Goal: Task Accomplishment & Management: Complete application form

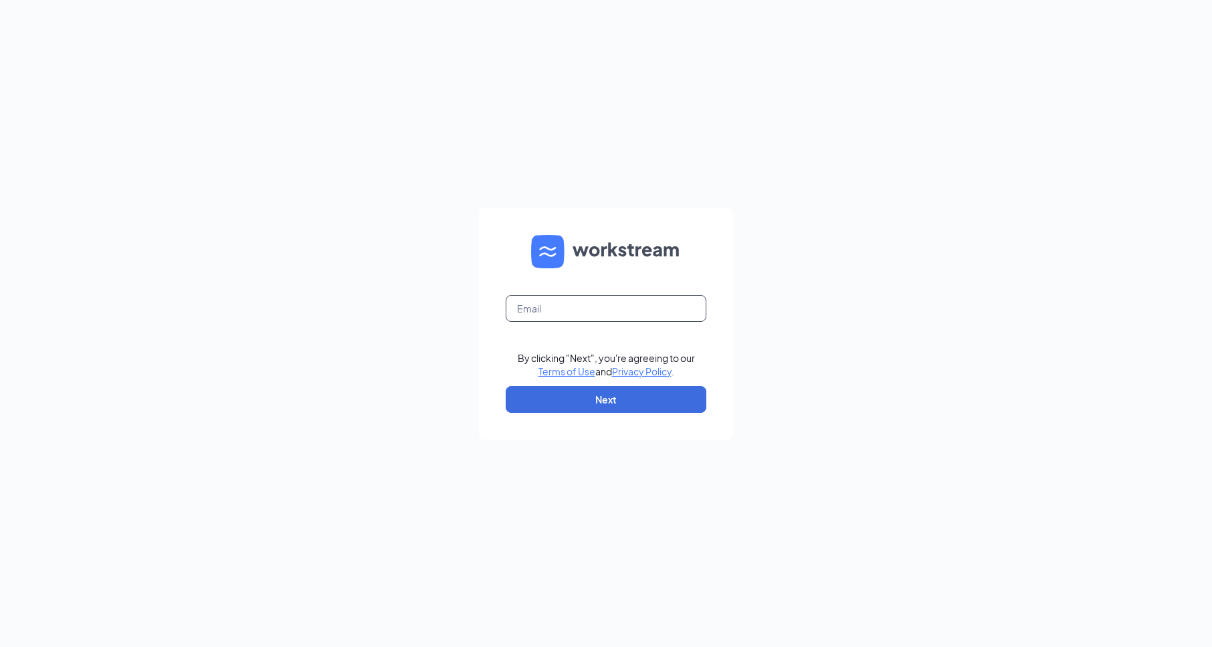
click at [598, 306] on input "text" at bounding box center [606, 308] width 201 height 27
type input "1361@internal-email.com"
click at [615, 394] on button "Next" at bounding box center [606, 399] width 201 height 27
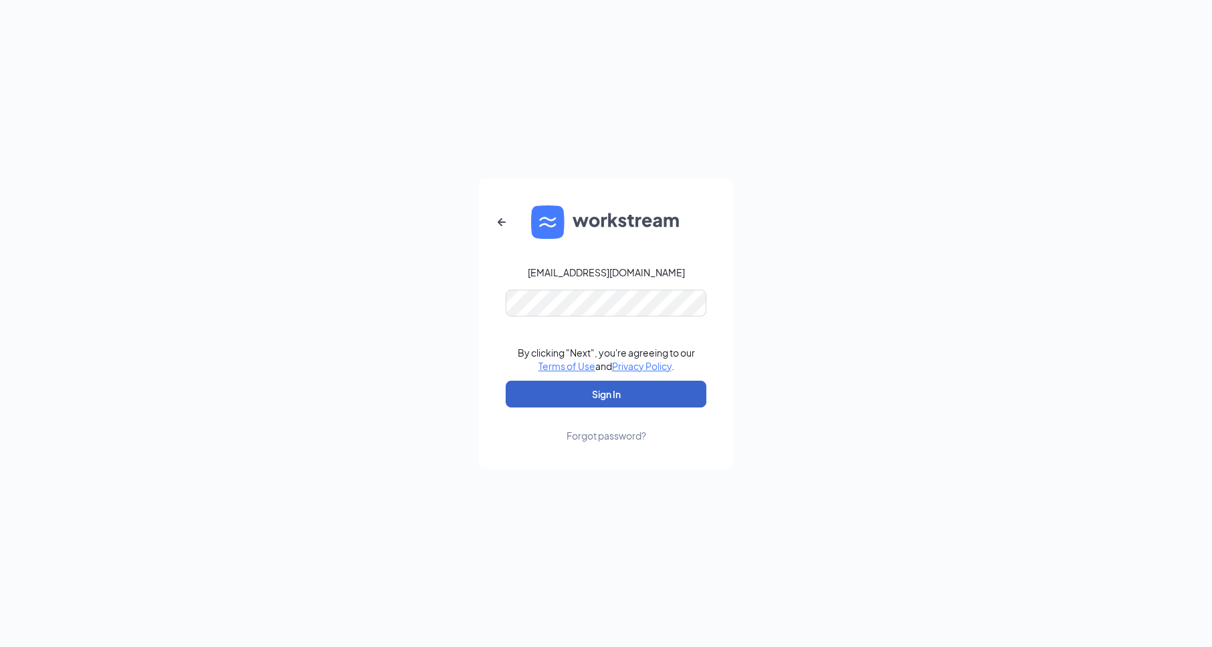
click at [606, 390] on button "Sign In" at bounding box center [606, 394] width 201 height 27
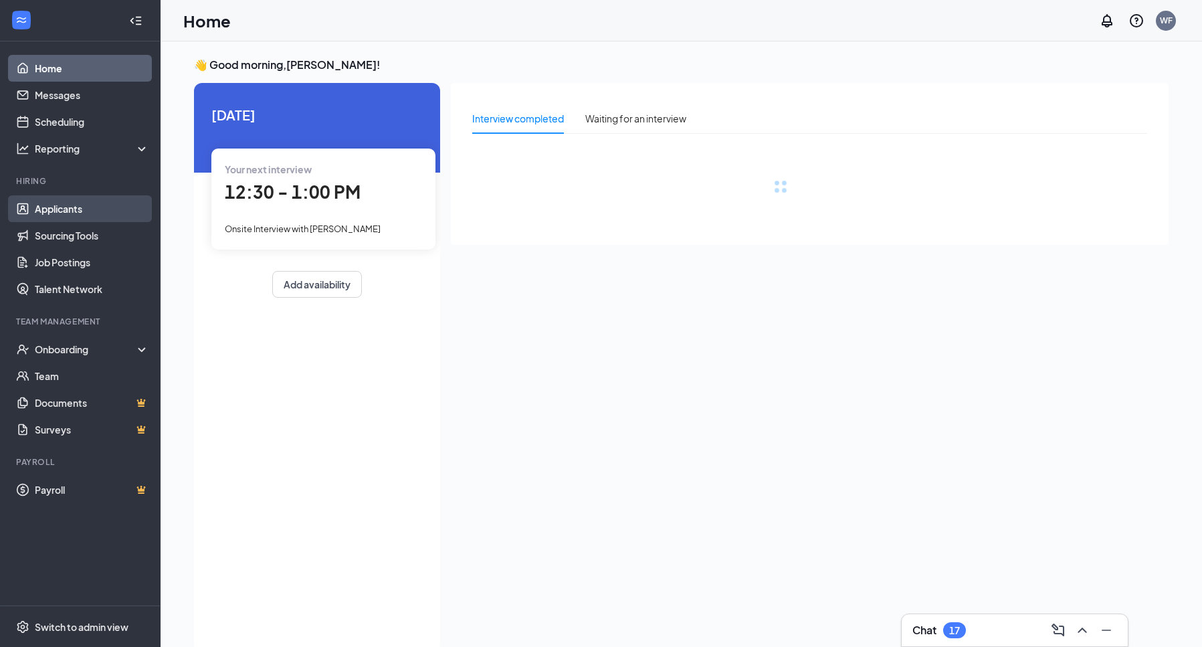
click at [98, 206] on link "Applicants" at bounding box center [92, 208] width 114 height 27
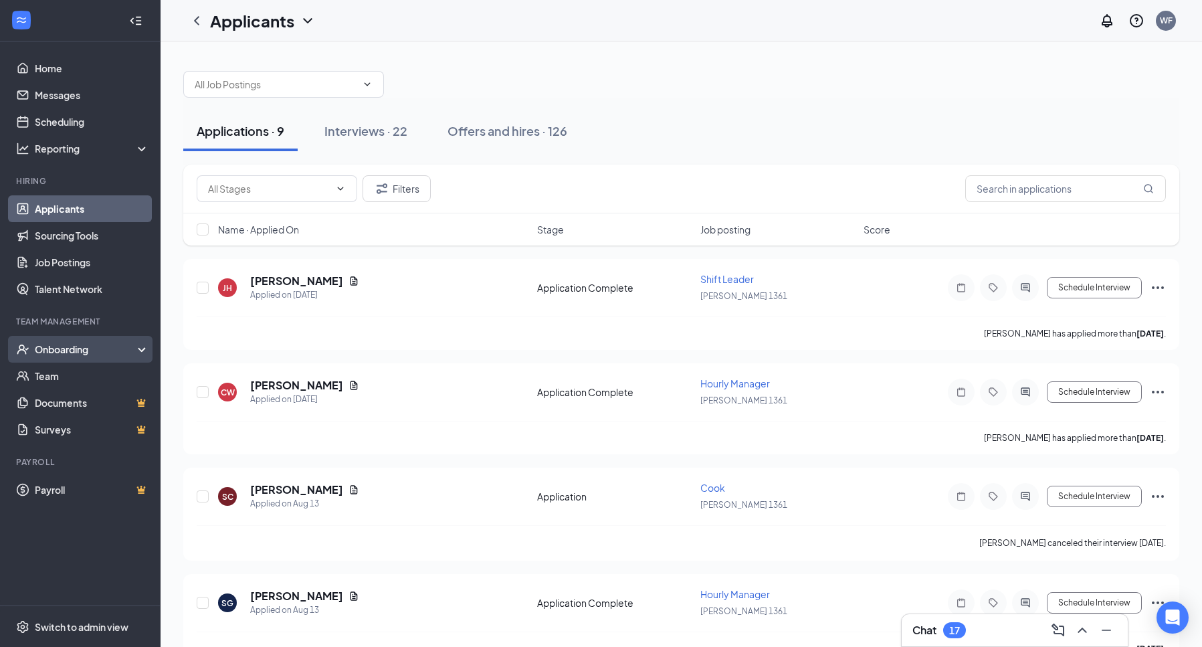
click at [75, 351] on div "Onboarding" at bounding box center [86, 349] width 103 height 13
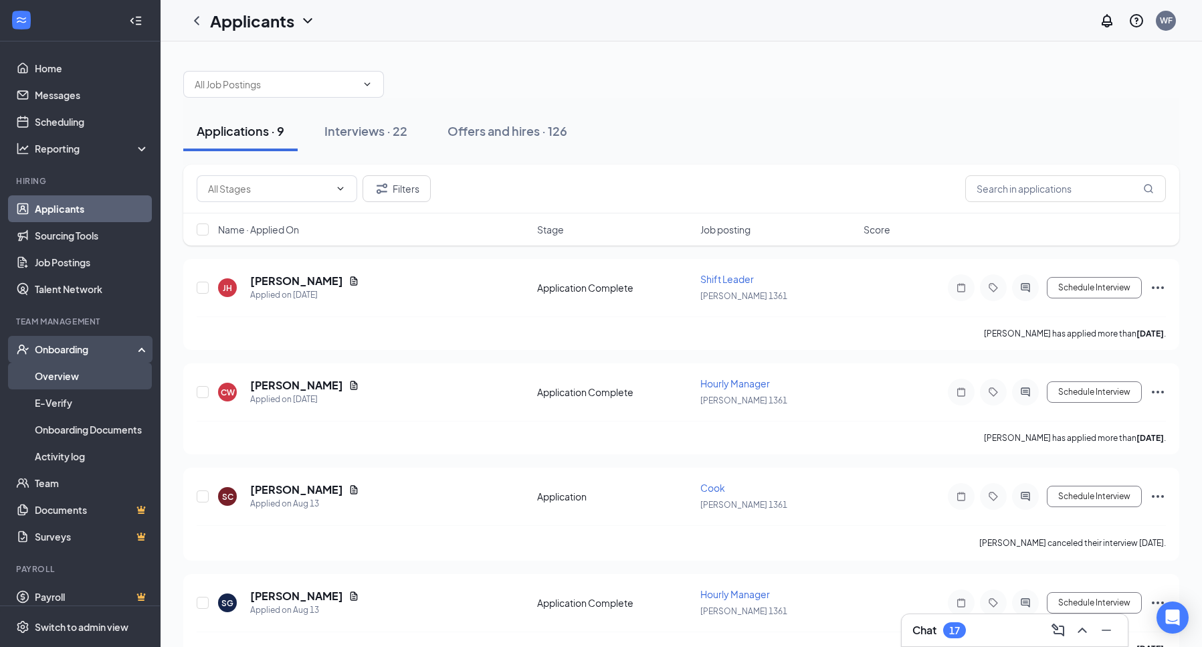
click at [70, 376] on link "Overview" at bounding box center [92, 376] width 114 height 27
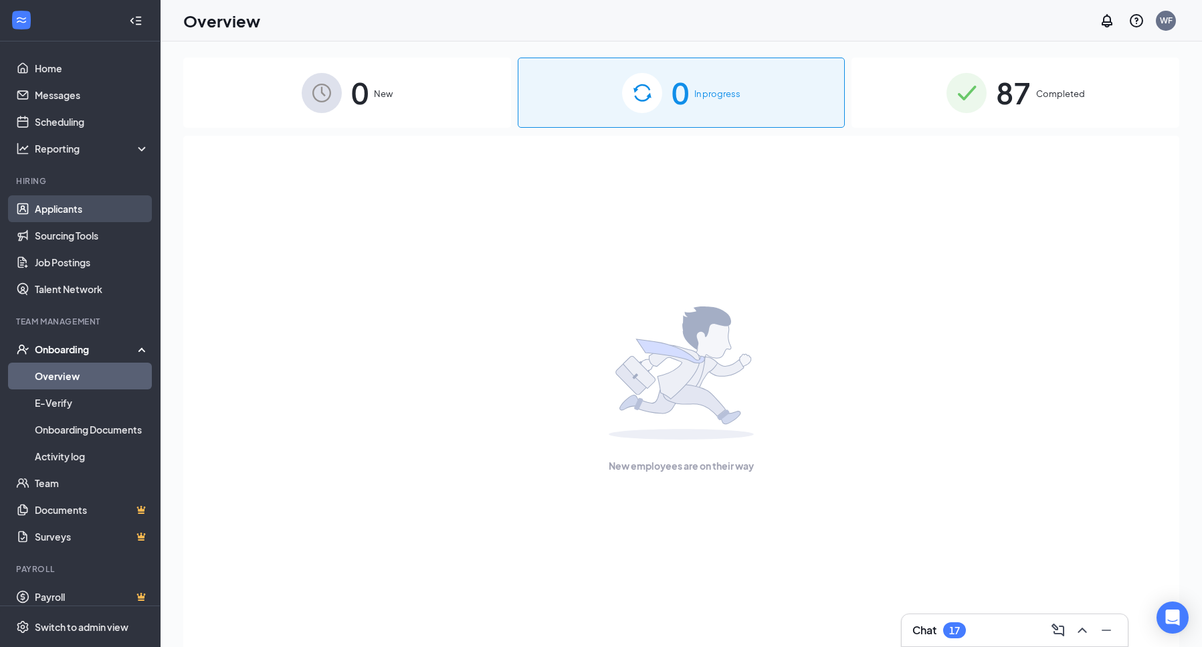
click at [78, 214] on link "Applicants" at bounding box center [92, 208] width 114 height 27
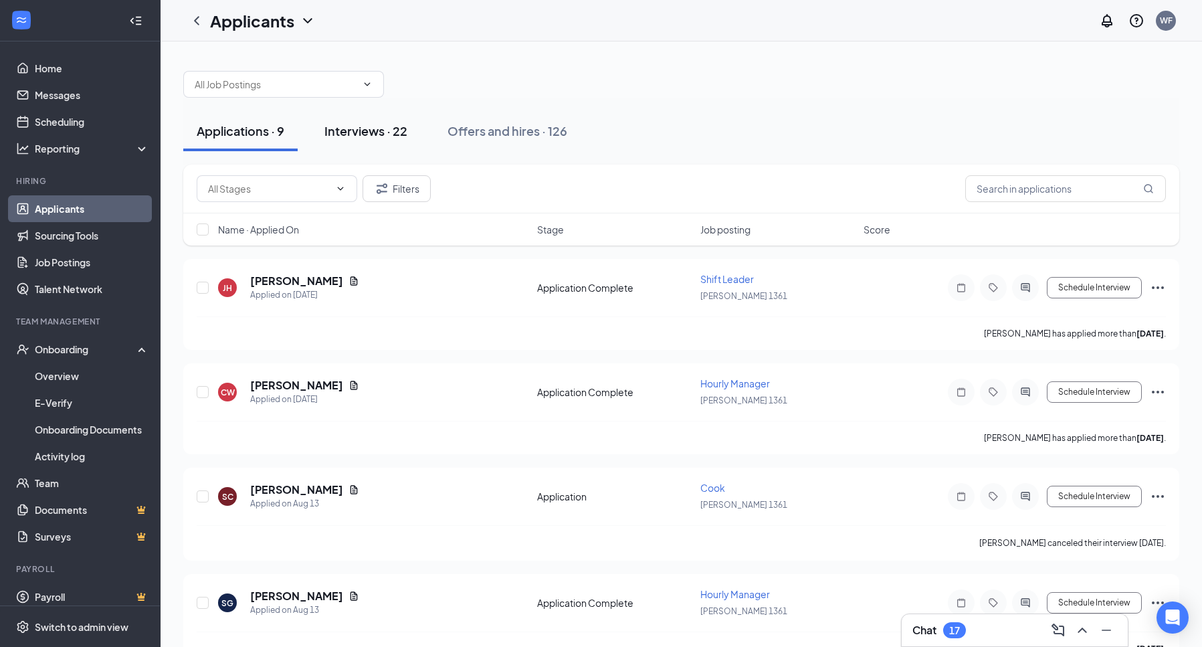
click at [357, 131] on div "Interviews · 22" at bounding box center [366, 130] width 83 height 17
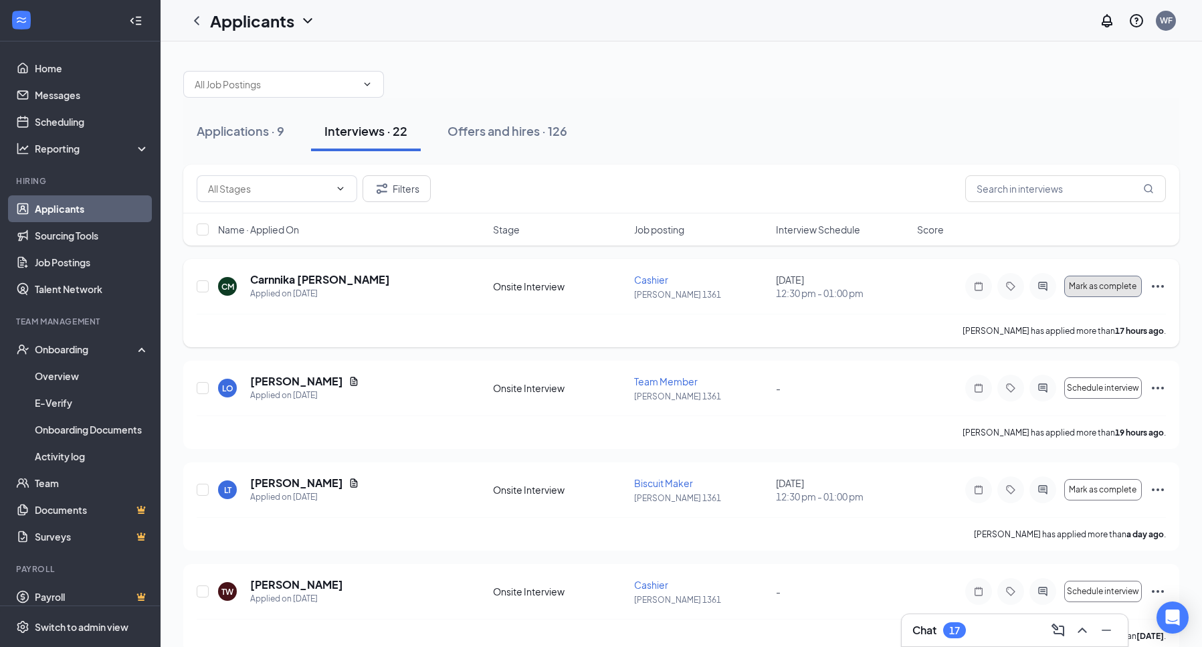
click at [1103, 289] on span "Mark as complete" at bounding box center [1103, 286] width 68 height 9
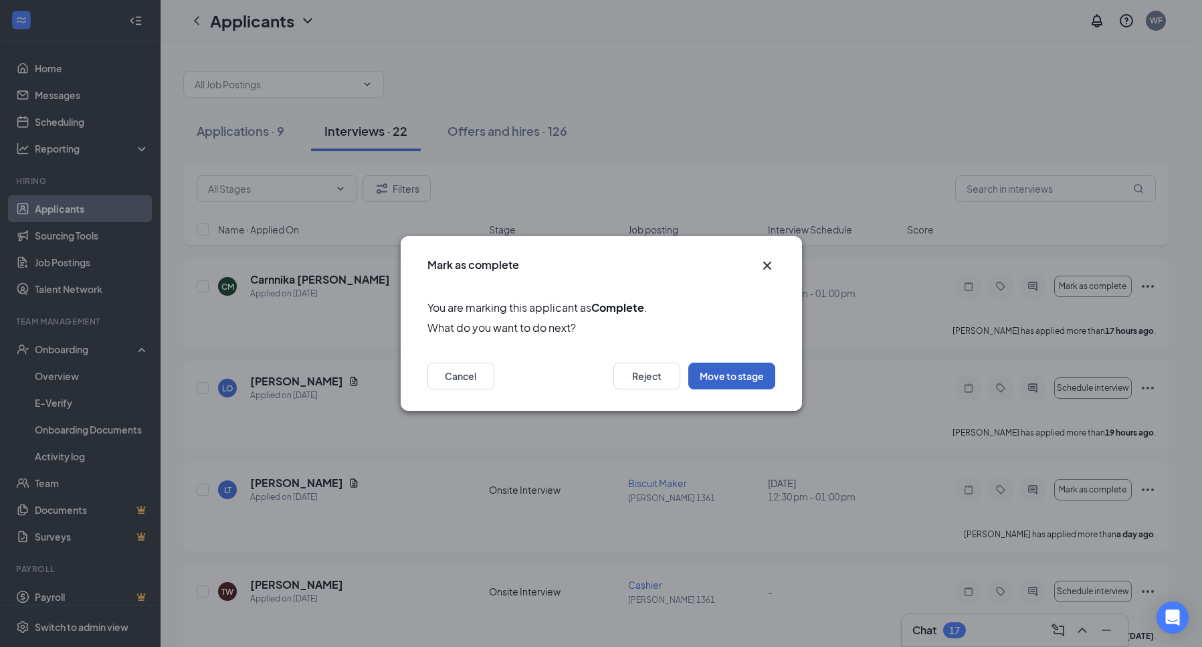
click at [731, 373] on button "Move to stage" at bounding box center [732, 376] width 87 height 27
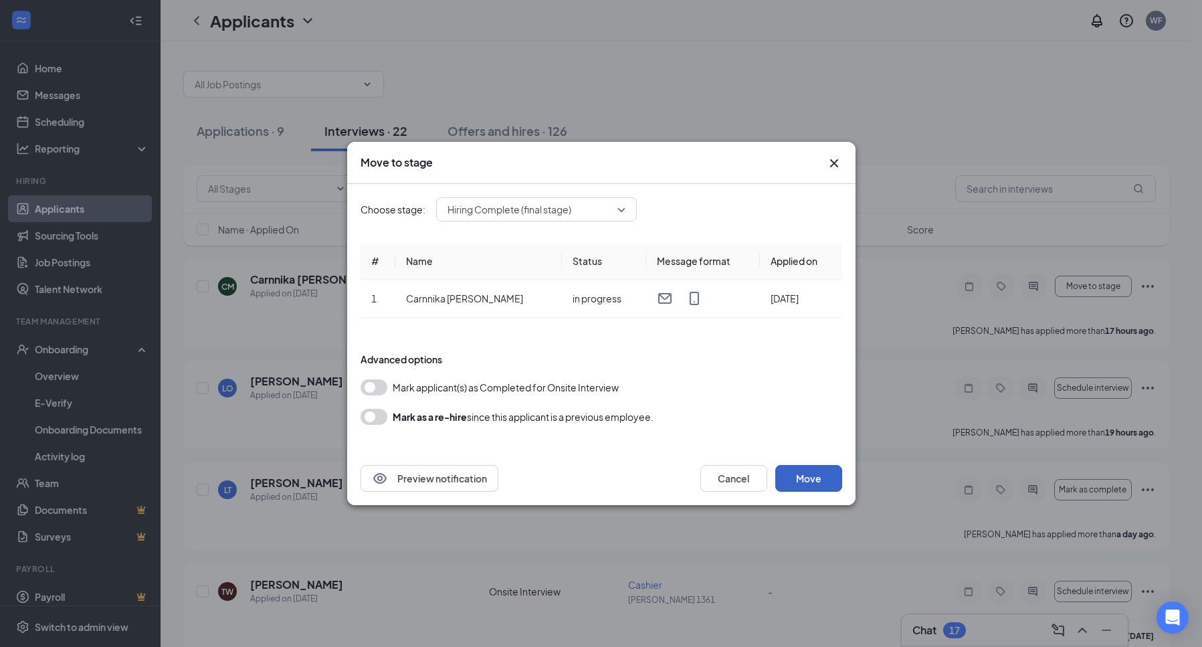
click at [794, 478] on button "Move" at bounding box center [808, 478] width 67 height 27
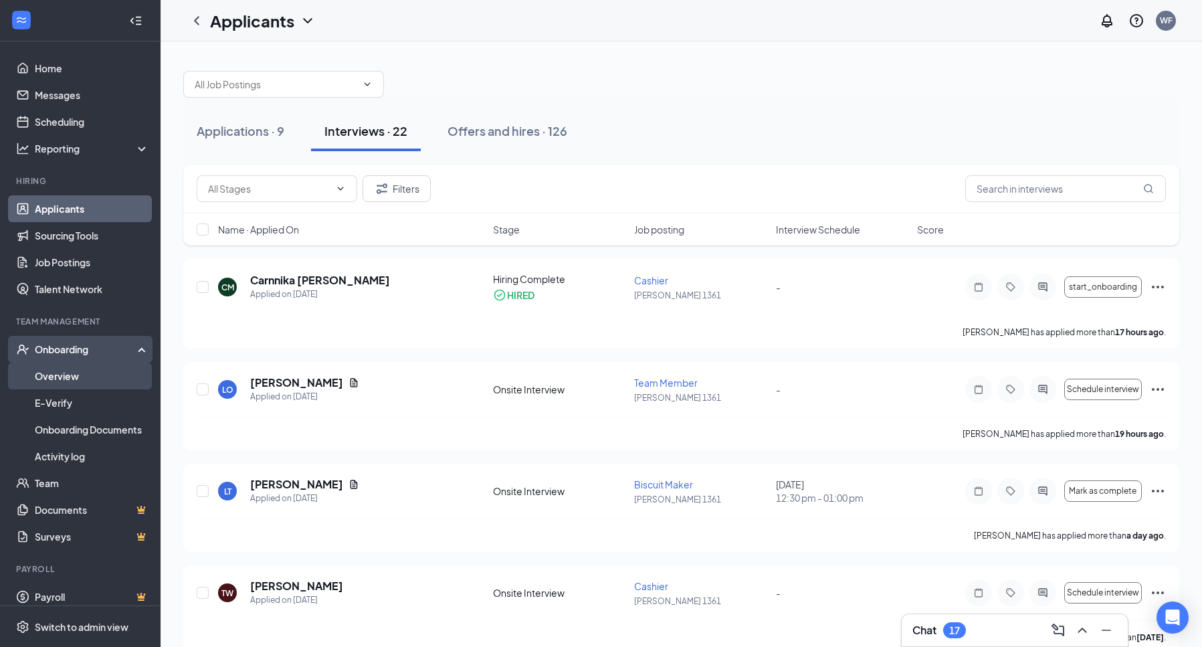
click at [70, 370] on link "Overview" at bounding box center [92, 376] width 114 height 27
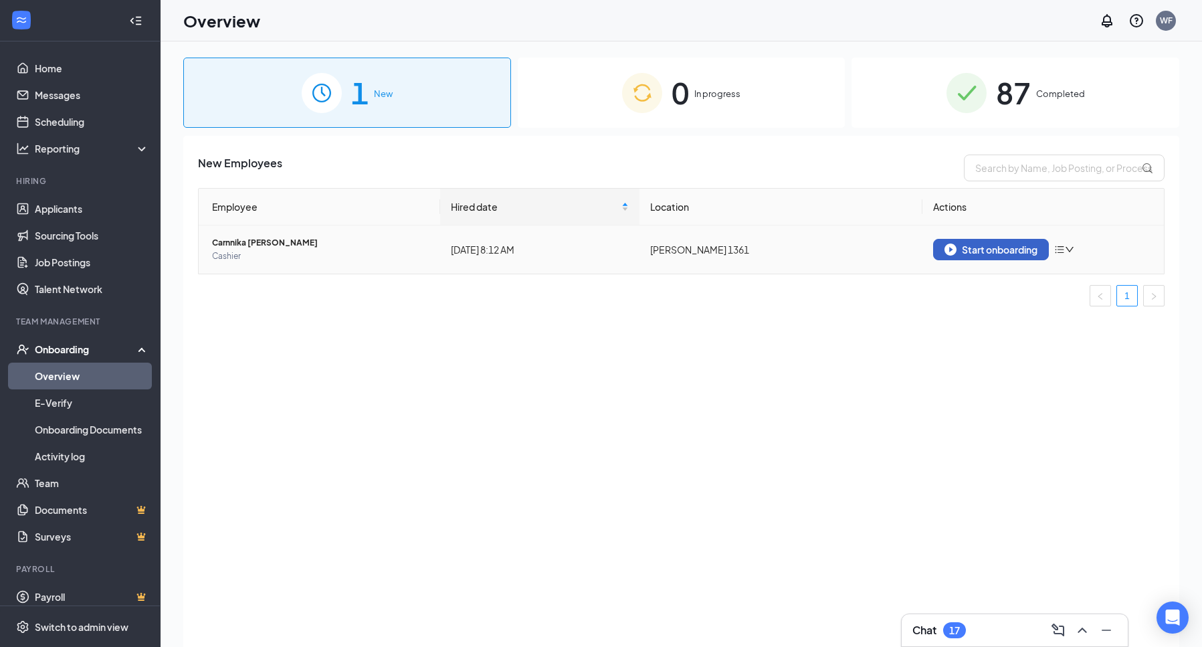
click at [961, 250] on div "Start onboarding" at bounding box center [991, 250] width 93 height 12
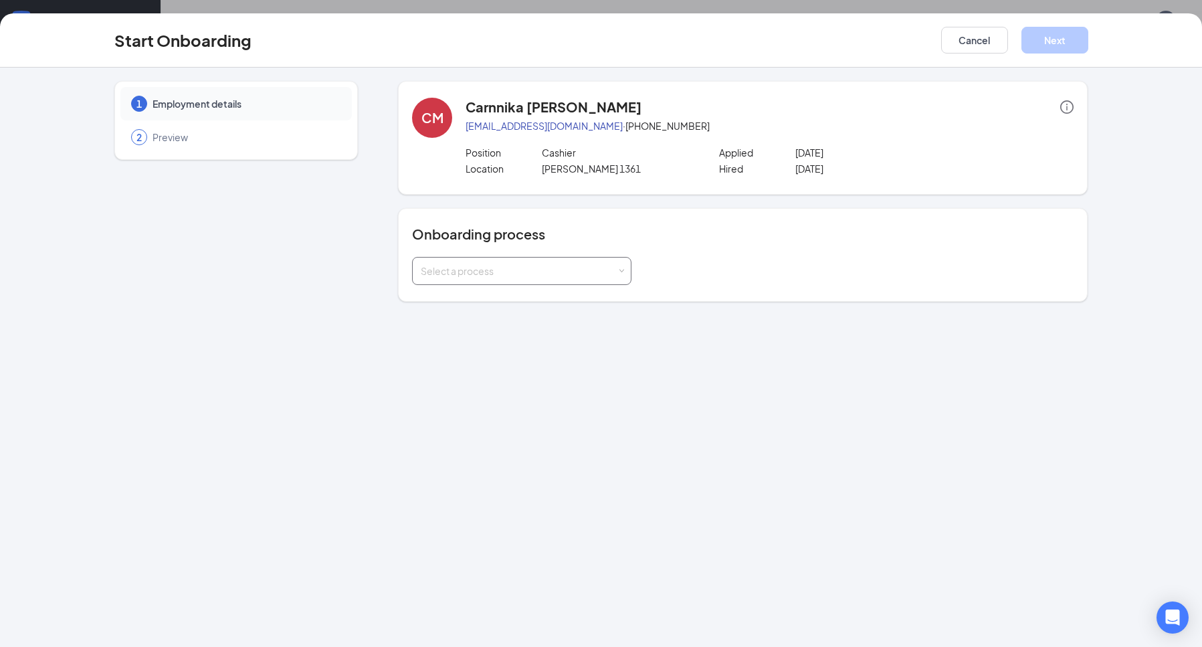
click at [615, 270] on div "Select a process" at bounding box center [519, 270] width 196 height 13
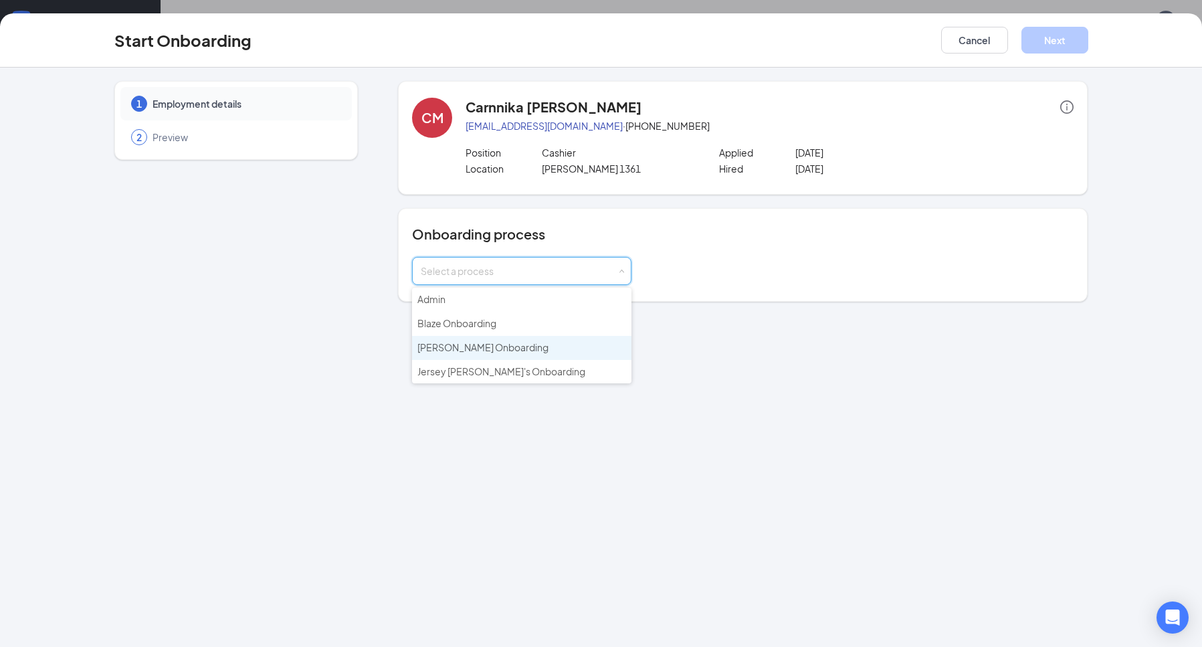
click at [534, 347] on li "[PERSON_NAME] Onboarding" at bounding box center [521, 348] width 219 height 24
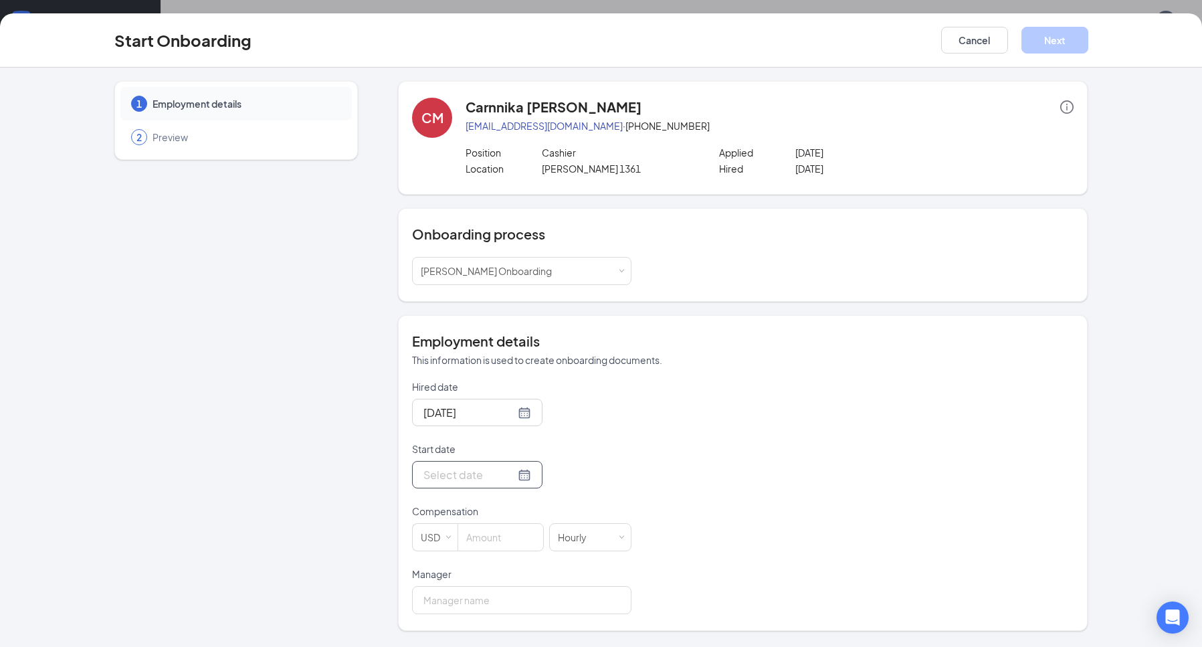
click at [514, 477] on div at bounding box center [478, 474] width 108 height 17
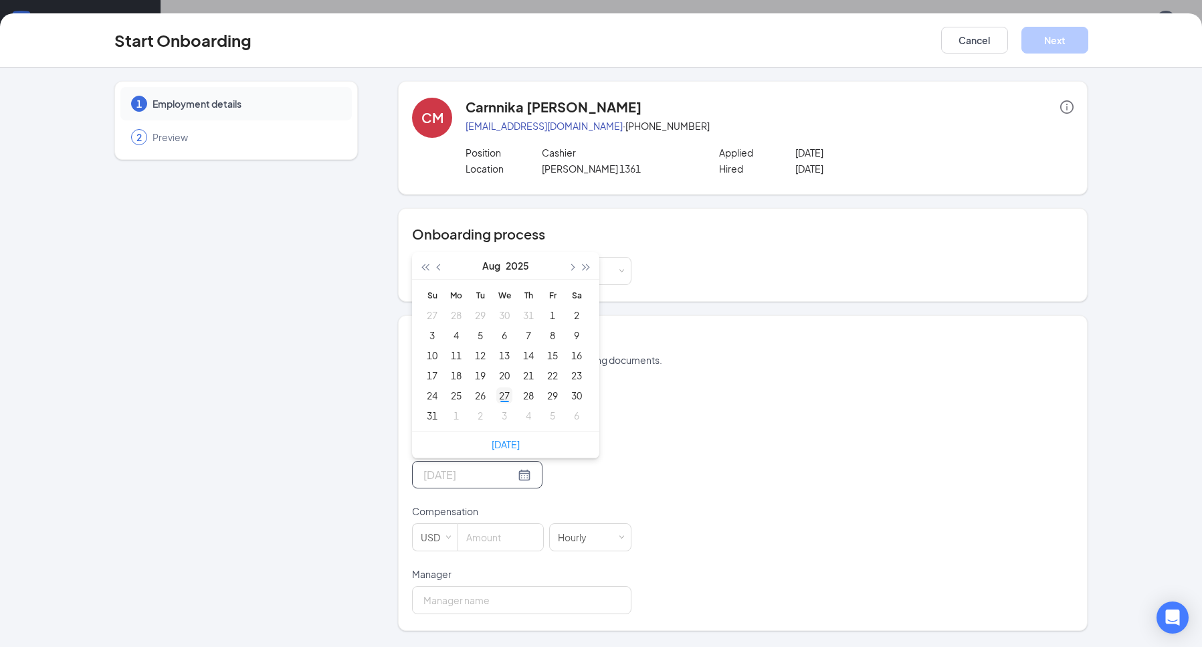
type input "[DATE]"
click at [502, 395] on div "27" at bounding box center [504, 395] width 16 height 16
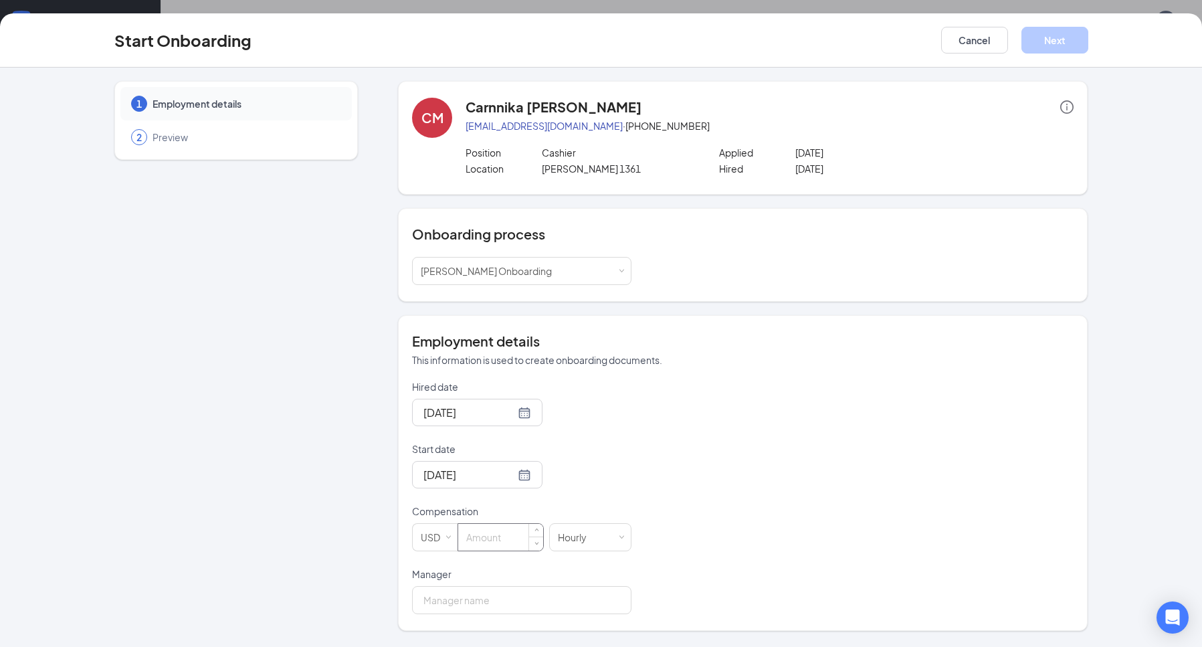
click at [509, 535] on input at bounding box center [500, 537] width 85 height 27
click at [535, 527] on span "Increase Value" at bounding box center [536, 532] width 14 height 16
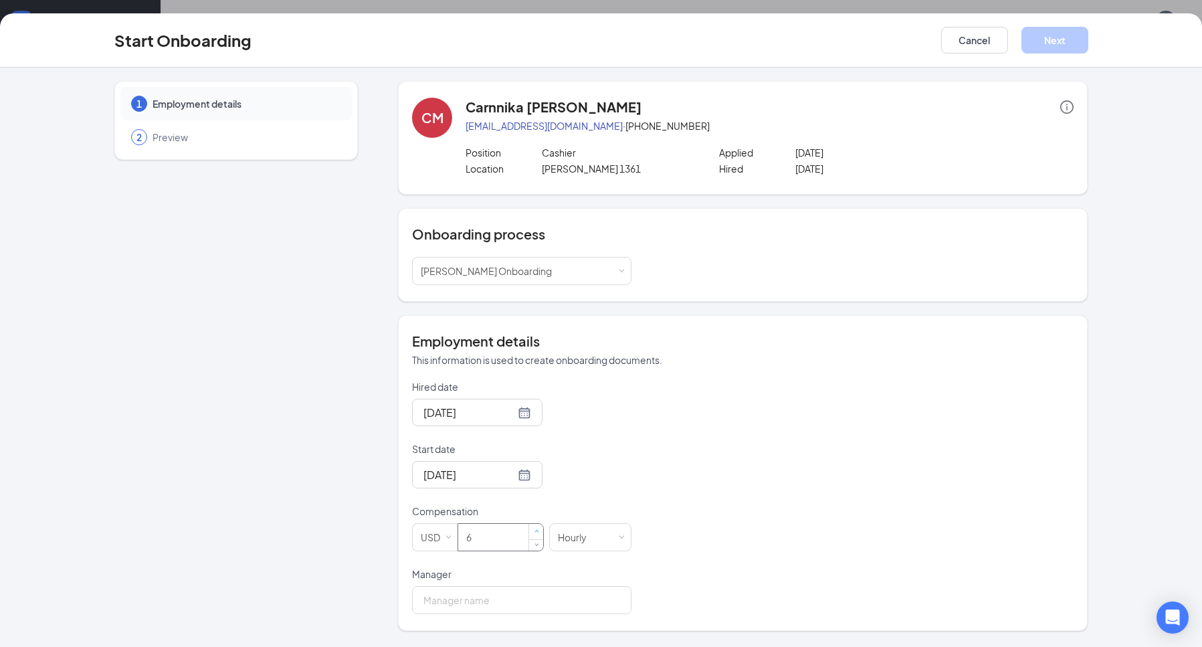
click at [535, 527] on span "Increase Value" at bounding box center [536, 532] width 14 height 16
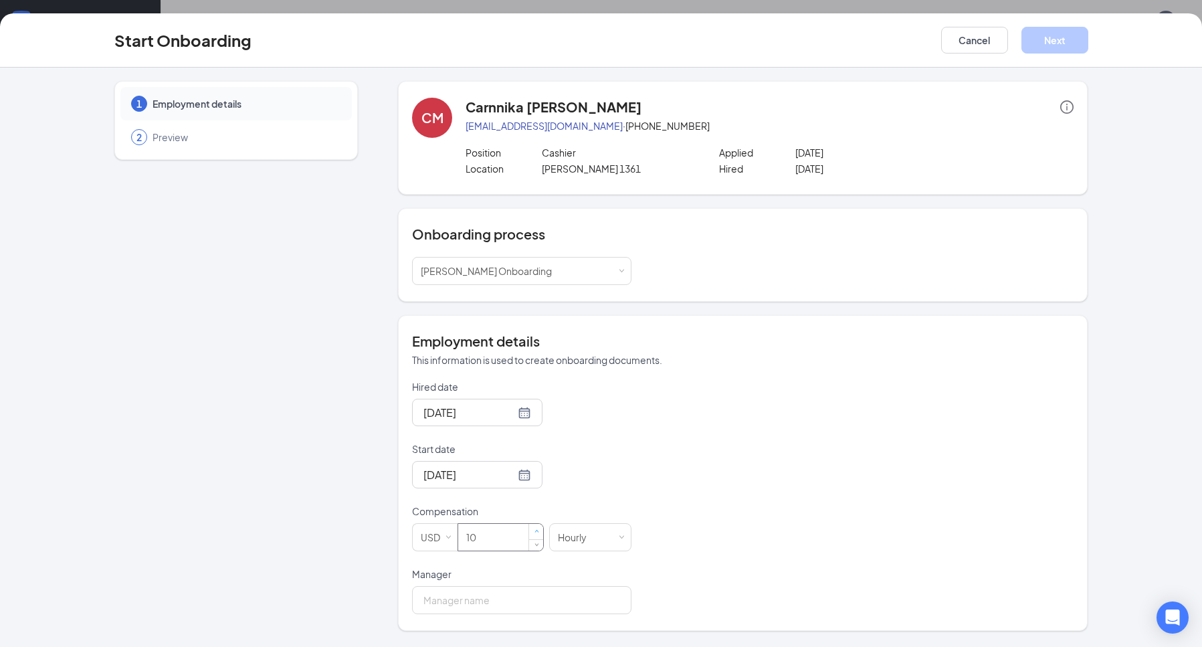
type input "11"
click at [535, 527] on span "Increase Value" at bounding box center [536, 532] width 14 height 16
click at [586, 601] on input "Manager" at bounding box center [521, 600] width 219 height 28
type input "[PERSON_NAME]"
click at [1046, 37] on button "Next" at bounding box center [1055, 40] width 67 height 27
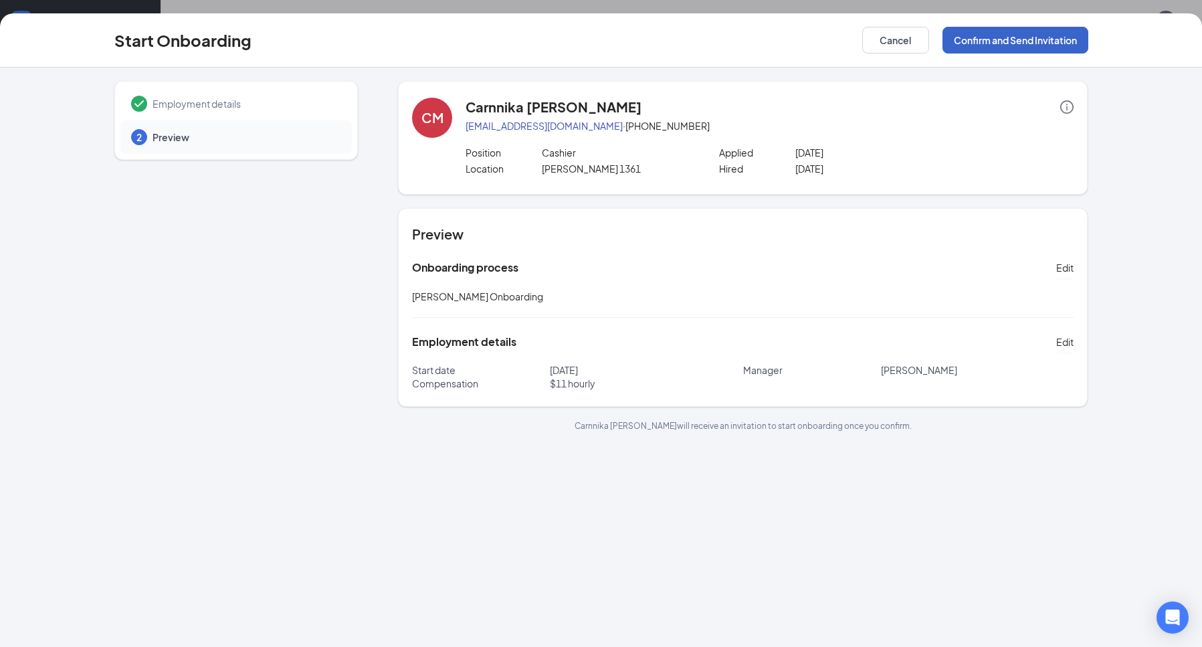
click at [1012, 35] on button "Confirm and Send Invitation" at bounding box center [1016, 40] width 146 height 27
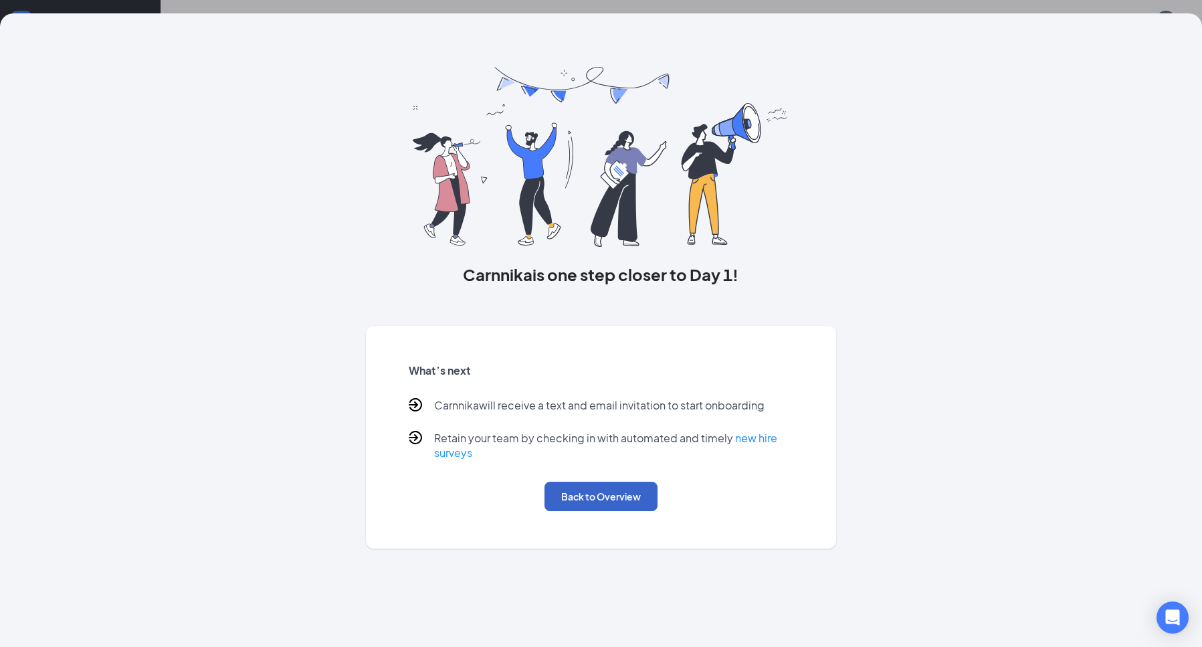
click at [628, 504] on button "Back to Overview" at bounding box center [601, 496] width 113 height 29
